Goal: Check status: Check status

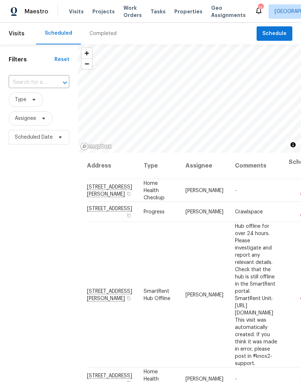
scroll to position [-3, 0]
click at [75, 12] on span "Visits" at bounding box center [76, 11] width 15 height 7
click at [41, 135] on span "Scheduled Date" at bounding box center [34, 136] width 38 height 7
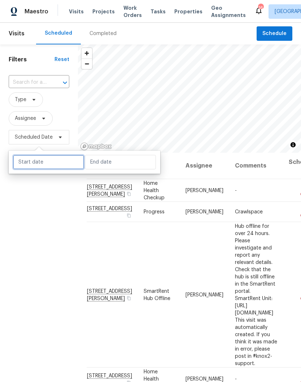
click at [57, 160] on input "text" at bounding box center [48, 162] width 71 height 14
select select "9"
select select "2025"
select select "10"
select select "2025"
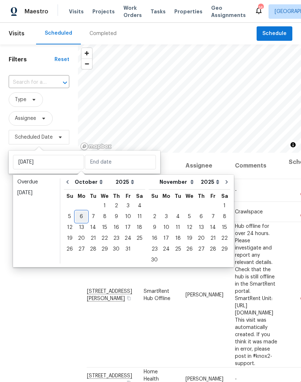
click at [82, 216] on div "6" at bounding box center [81, 216] width 12 height 10
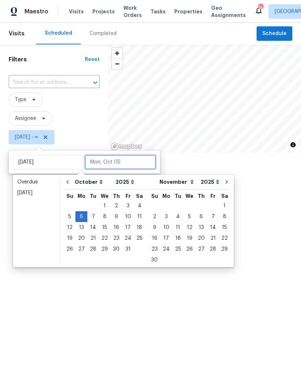
type input "[DATE]"
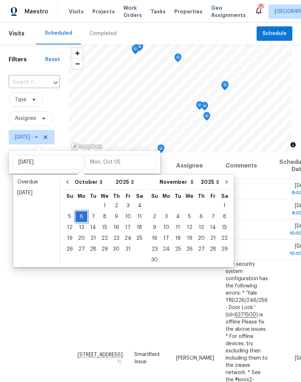
click at [82, 217] on div "6" at bounding box center [81, 216] width 12 height 10
type input "[DATE]"
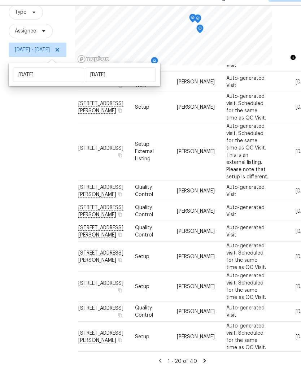
scroll to position [30, 0]
click at [208, 374] on icon at bounding box center [204, 377] width 6 height 6
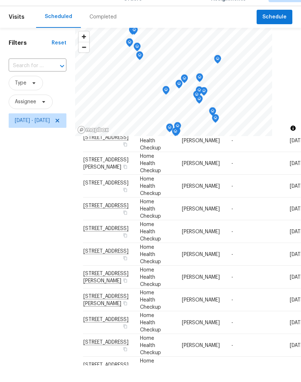
scroll to position [0, 0]
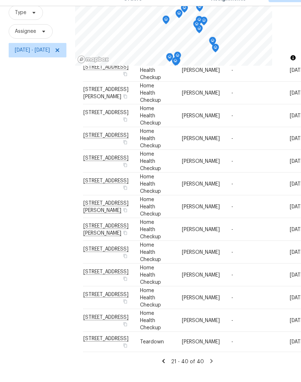
click at [215, 374] on icon at bounding box center [211, 377] width 6 height 6
click at [212, 375] on icon at bounding box center [211, 377] width 3 height 4
click at [215, 374] on icon at bounding box center [212, 377] width 6 height 6
click at [213, 375] on icon at bounding box center [212, 377] width 3 height 4
click at [165, 375] on icon at bounding box center [164, 377] width 3 height 4
